Goal: Task Accomplishment & Management: Use online tool/utility

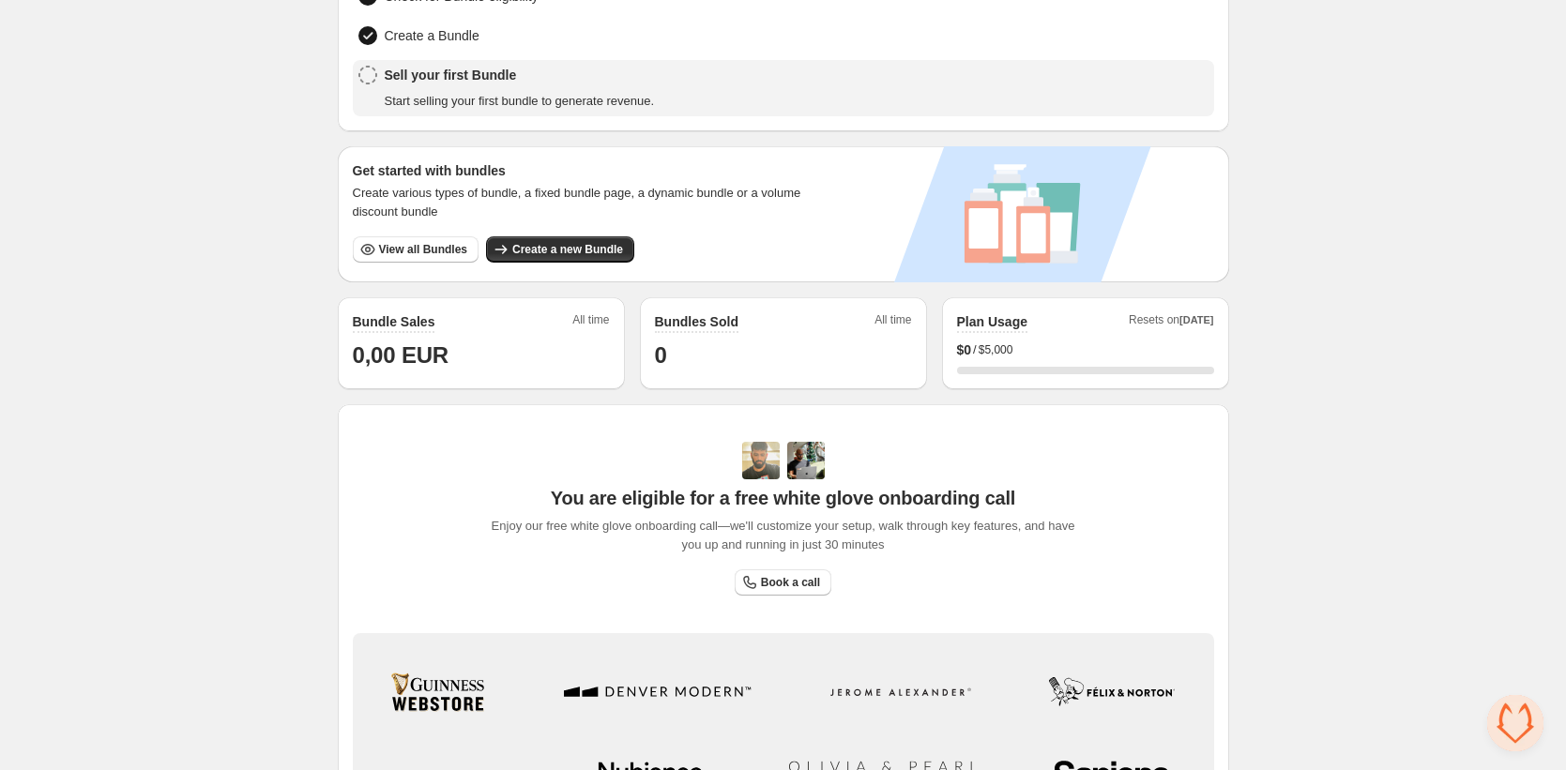
scroll to position [366, 0]
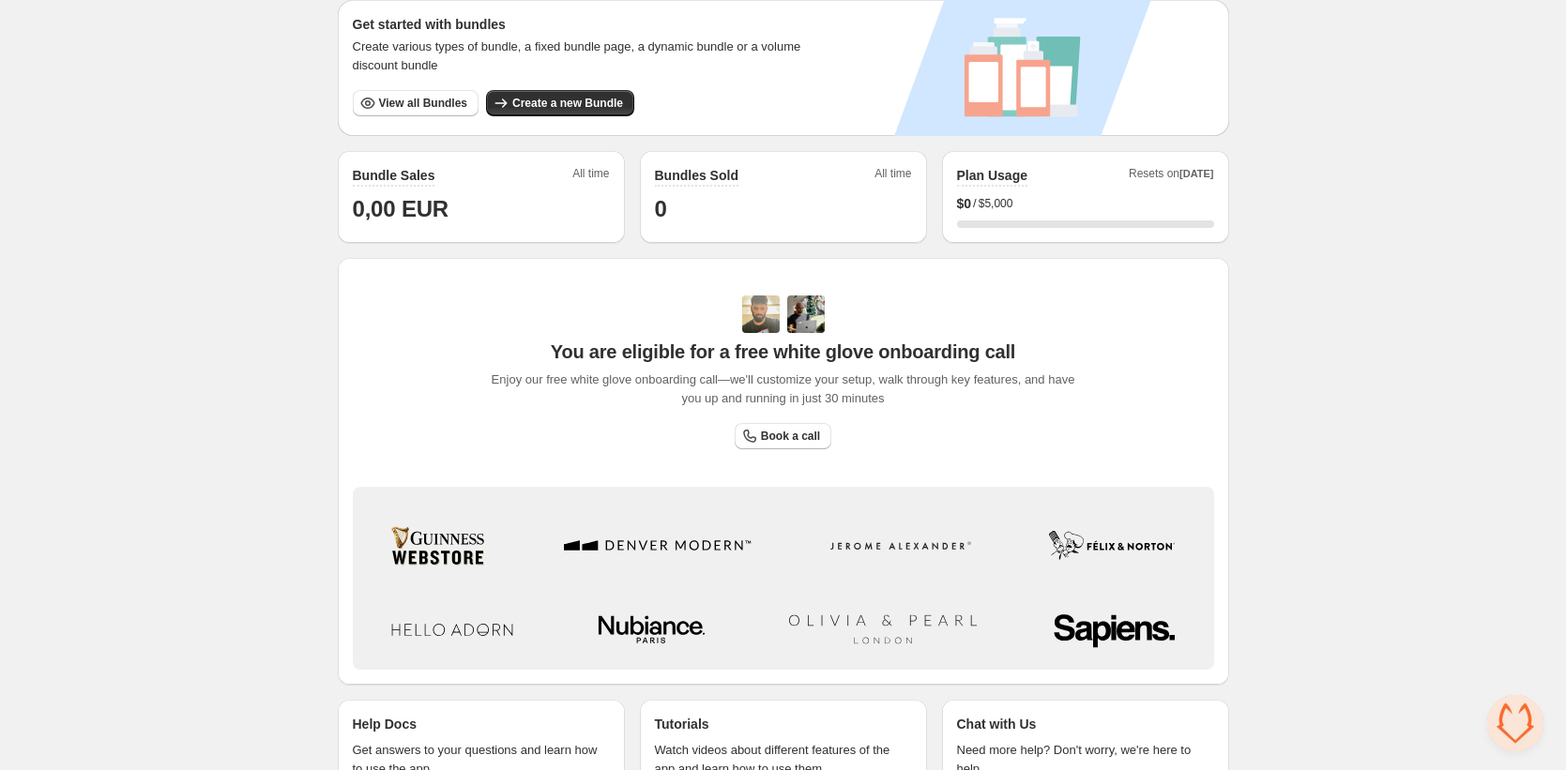
click at [420, 118] on div "Get started with bundles Create various types of bundle, a fixed bundle page, a…" at bounding box center [586, 68] width 496 height 136
click at [424, 106] on span "View all Bundles" at bounding box center [423, 103] width 88 height 15
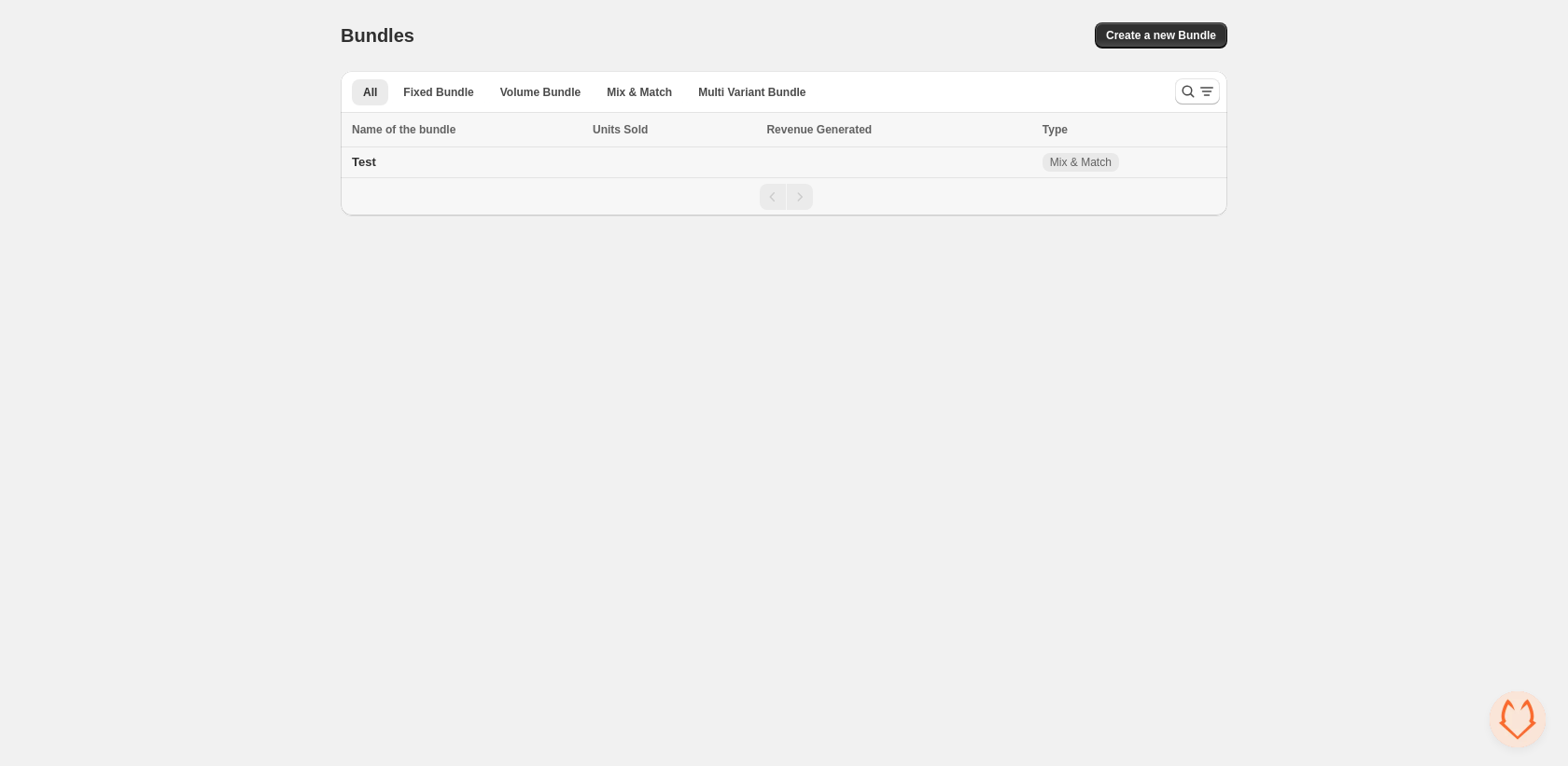
click at [567, 161] on td "Test" at bounding box center [464, 162] width 247 height 31
